Goal: Task Accomplishment & Management: Manage account settings

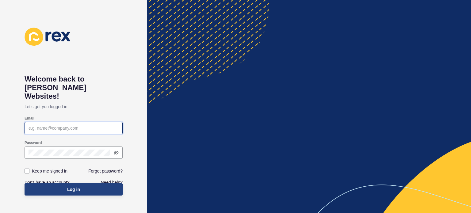
type input "[EMAIL_ADDRESS][DOMAIN_NAME]"
click at [77, 187] on span "Log in" at bounding box center [73, 190] width 13 height 6
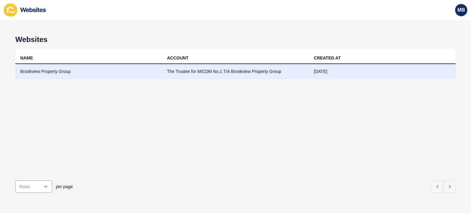
click at [52, 71] on td "Brookview Property Group" at bounding box center [88, 71] width 147 height 15
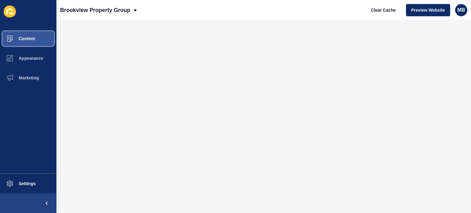
click at [32, 40] on span "Content" at bounding box center [17, 38] width 36 height 5
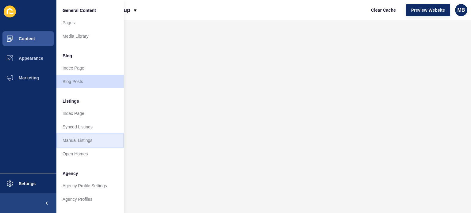
click at [83, 141] on link "Manual Listings" at bounding box center [90, 141] width 68 height 14
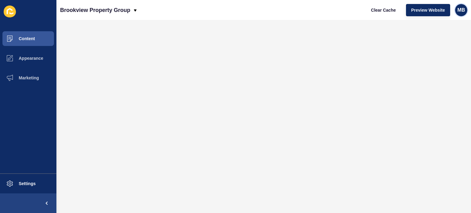
click at [463, 10] on span "MB" at bounding box center [462, 10] width 8 height 6
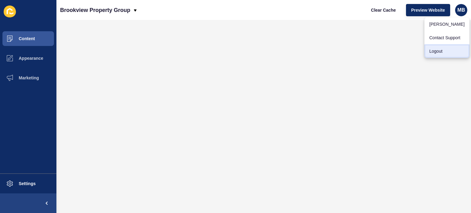
click at [442, 50] on link "Logout" at bounding box center [447, 52] width 45 height 14
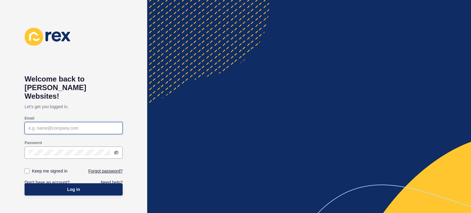
type input "[EMAIL_ADDRESS][DOMAIN_NAME]"
